Goal: Information Seeking & Learning: Learn about a topic

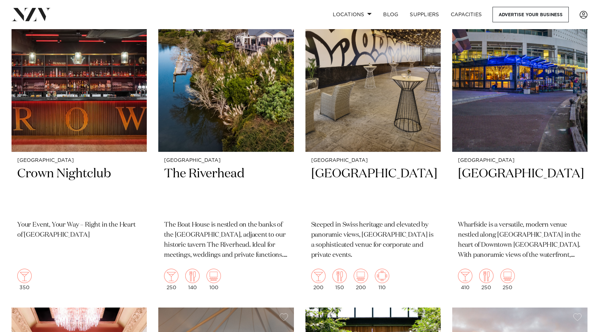
scroll to position [2052, 0]
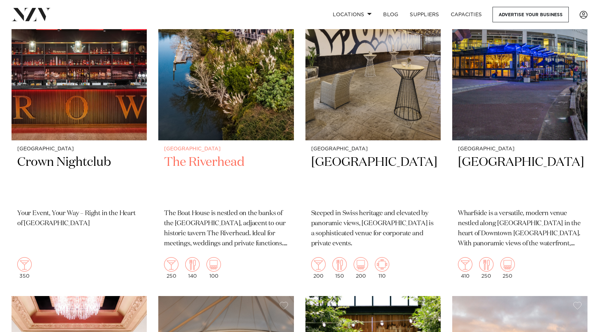
click at [218, 154] on h2 "The Riverhead" at bounding box center [226, 178] width 124 height 49
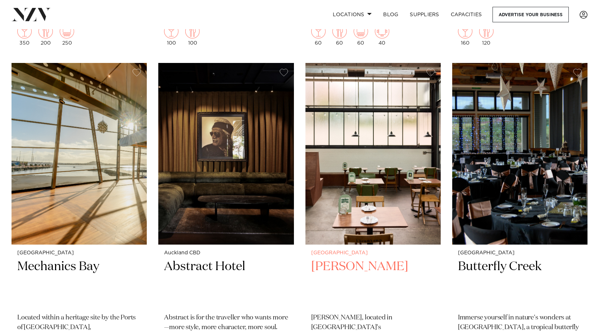
scroll to position [9817, 0]
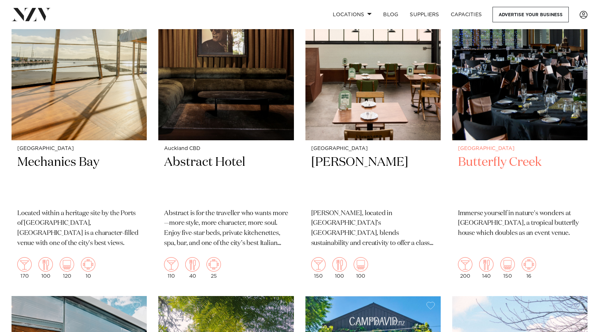
click at [527, 90] on img at bounding box center [519, 50] width 135 height 182
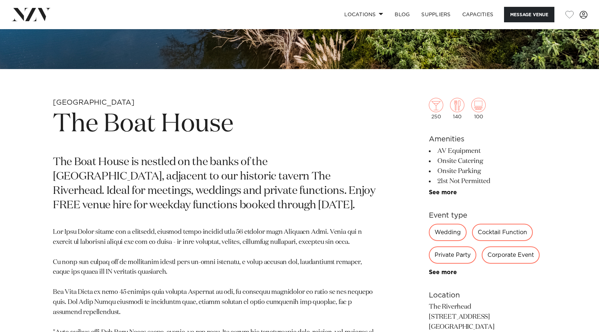
scroll to position [324, 0]
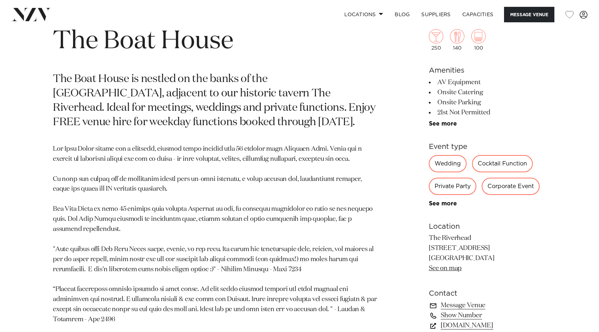
click at [518, 189] on div "Corporate Event" at bounding box center [511, 186] width 58 height 17
click at [448, 202] on link "See more" at bounding box center [457, 204] width 56 height 6
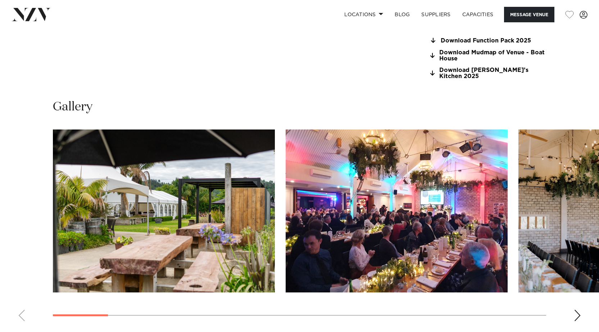
scroll to position [576, 0]
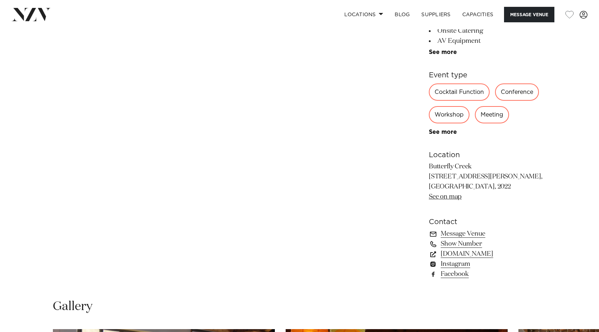
scroll to position [396, 0]
click at [490, 256] on link "[DOMAIN_NAME]" at bounding box center [487, 254] width 117 height 10
